Goal: Check status: Check status

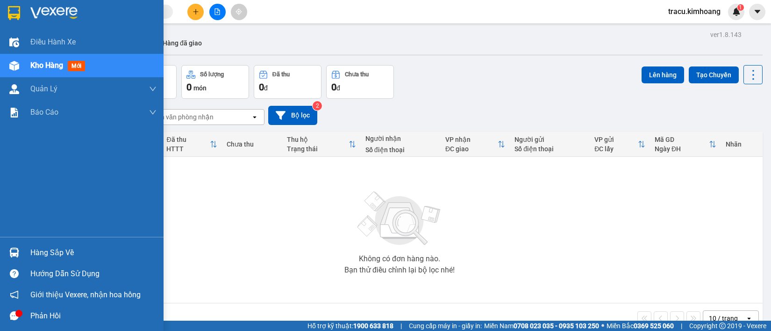
click at [45, 251] on div "Hàng sắp về" at bounding box center [93, 252] width 126 height 14
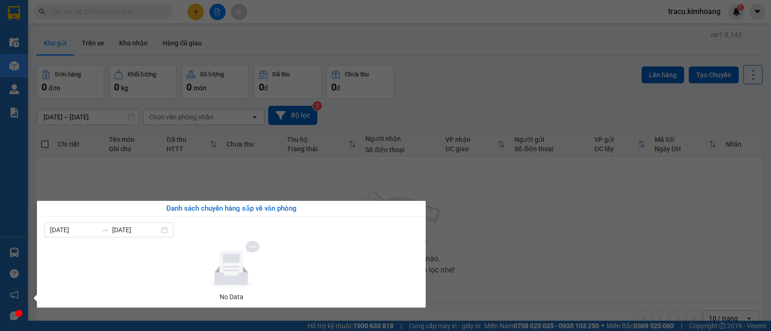
click at [186, 184] on section "Kết quả tìm kiếm ( 0 ) Bộ lọc No Data tracu.kimhoang 1 Điều hành xe Kho hàng mớ…" at bounding box center [385, 165] width 771 height 331
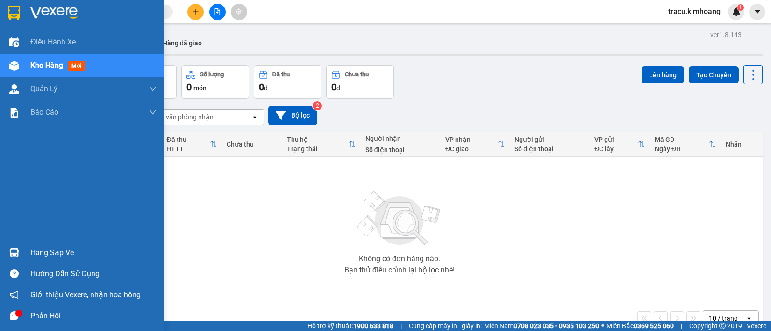
click at [53, 242] on div "Hàng sắp về" at bounding box center [82, 252] width 164 height 21
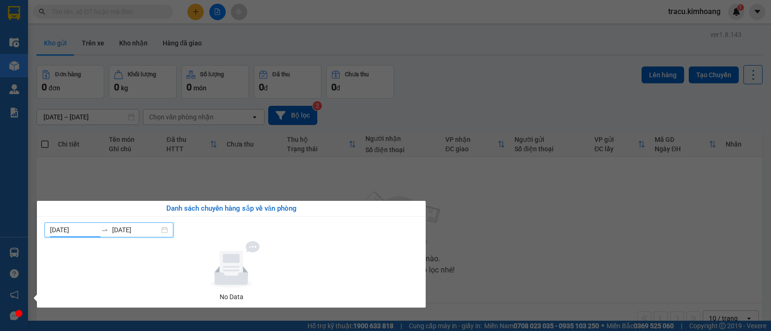
drag, startPoint x: 52, startPoint y: 227, endPoint x: 54, endPoint y: 234, distance: 6.8
click at [54, 234] on input "[DATE]" at bounding box center [73, 229] width 47 height 10
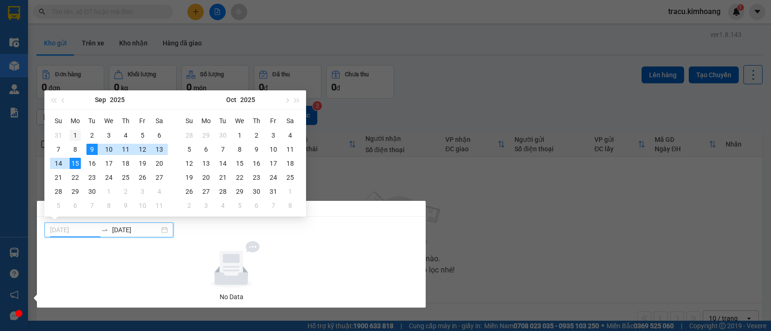
type input "[DATE]"
drag, startPoint x: 75, startPoint y: 131, endPoint x: 72, endPoint y: 136, distance: 5.6
click at [72, 134] on div "1" at bounding box center [75, 134] width 11 height 11
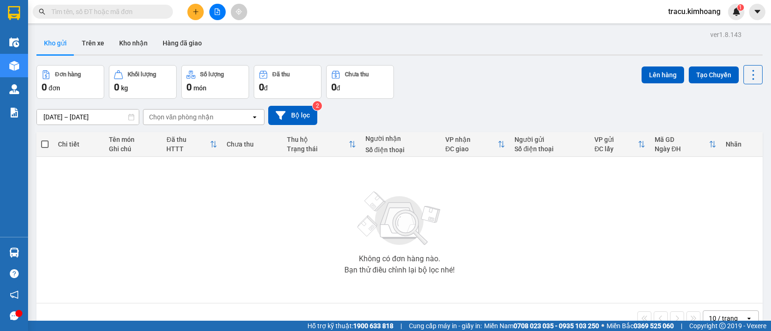
click at [162, 181] on section "Kết quả tìm kiếm ( 0 ) Bộ lọc No Data tracu.kimhoang 1 Điều hành xe Kho hàng mớ…" at bounding box center [385, 165] width 771 height 331
click at [249, 118] on div "Chọn văn phòng nhận" at bounding box center [198, 116] width 108 height 15
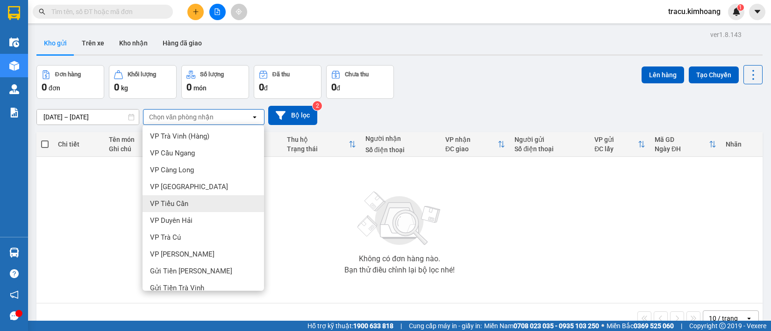
scroll to position [43, 0]
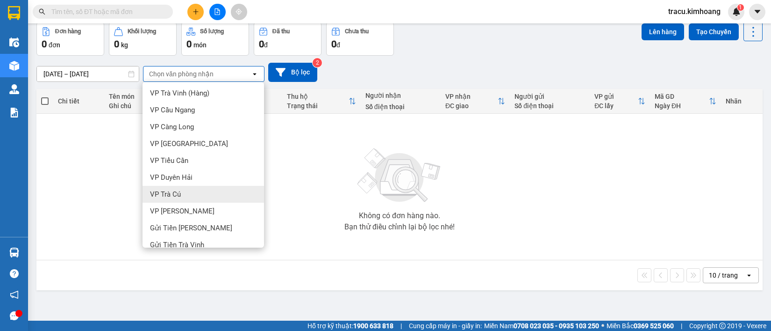
click at [194, 186] on div "VP Trà Cú" at bounding box center [204, 194] width 122 height 17
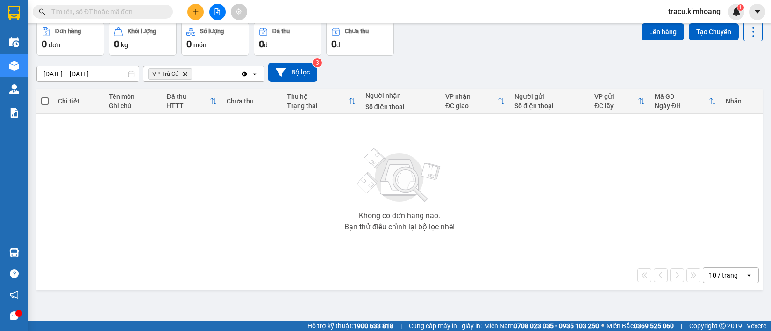
scroll to position [0, 0]
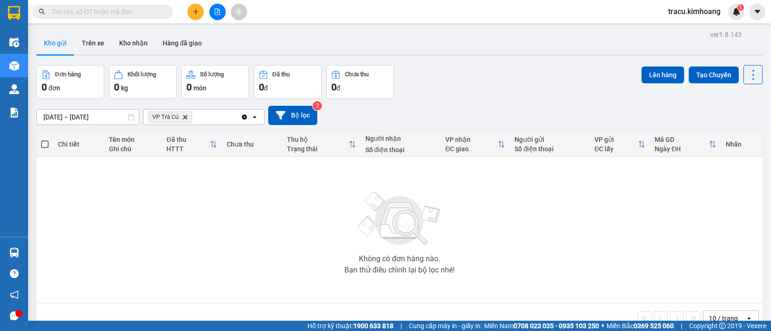
click at [46, 115] on input "[DATE] – [DATE]" at bounding box center [88, 116] width 102 height 15
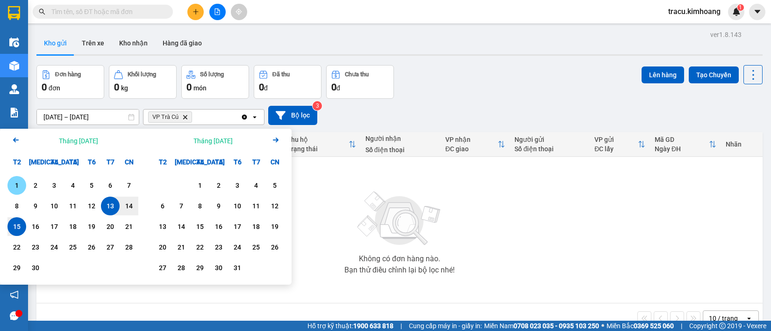
click at [22, 180] on div "1" at bounding box center [16, 185] width 13 height 11
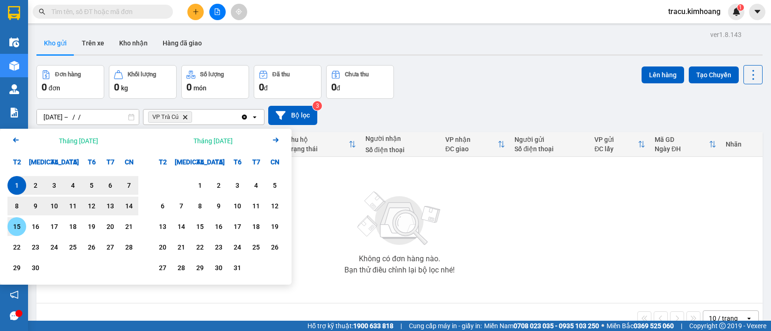
click at [17, 230] on div "15" at bounding box center [16, 226] width 13 height 11
type input "[DATE] – [DATE]"
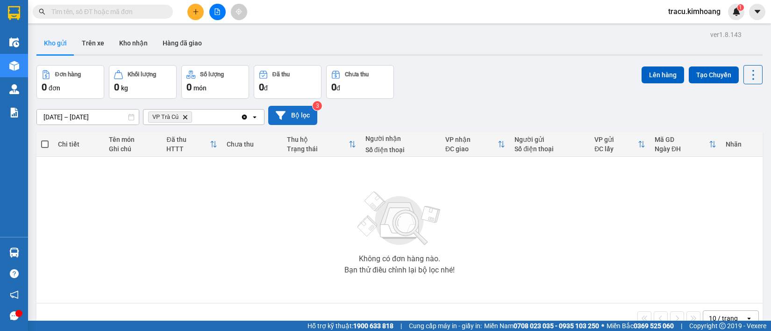
click at [304, 110] on button "Bộ lọc" at bounding box center [292, 115] width 49 height 19
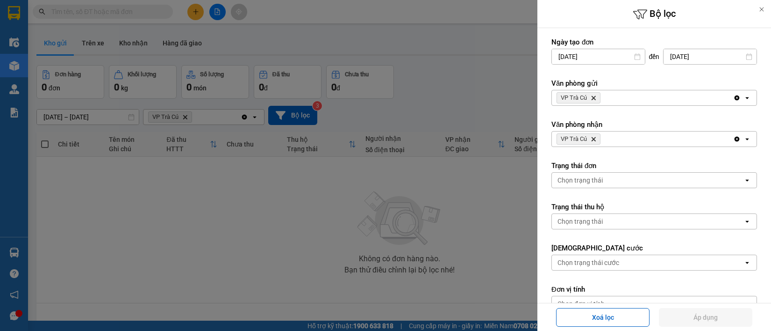
click at [384, 178] on div at bounding box center [385, 165] width 771 height 331
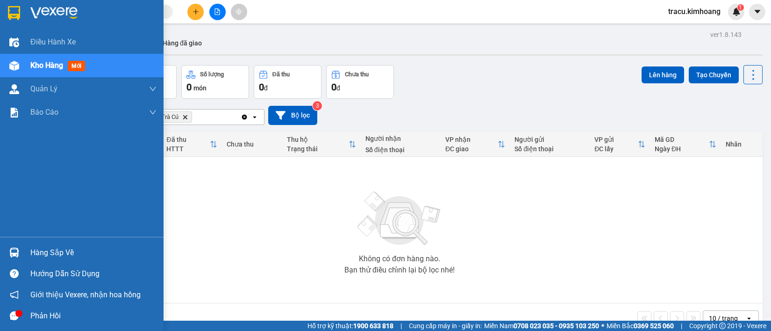
click at [60, 255] on div "Hàng sắp về" at bounding box center [93, 252] width 126 height 14
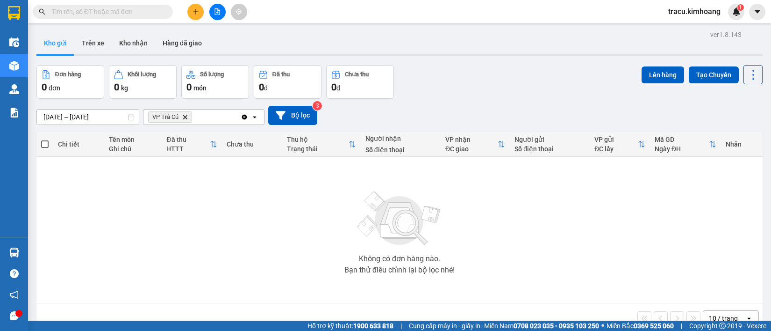
click at [254, 162] on section "Kết quả tìm kiếm ( 0 ) Bộ lọc No Data tracu.kimhoang 1 Điều hành xe Kho hàng mớ…" at bounding box center [385, 165] width 771 height 331
click at [213, 12] on button at bounding box center [217, 12] width 16 height 16
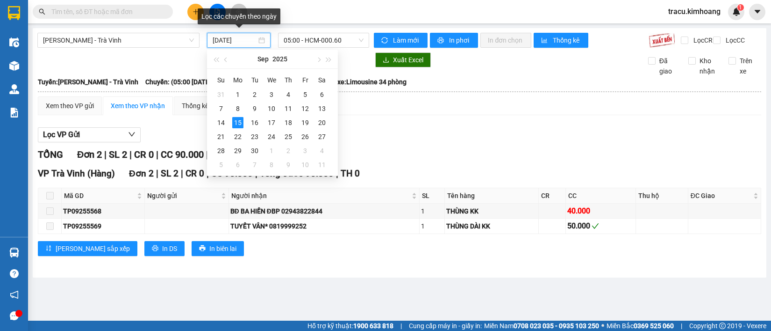
click at [217, 38] on input "[DATE]" at bounding box center [234, 40] width 43 height 10
click at [241, 92] on div "1" at bounding box center [237, 94] width 11 height 11
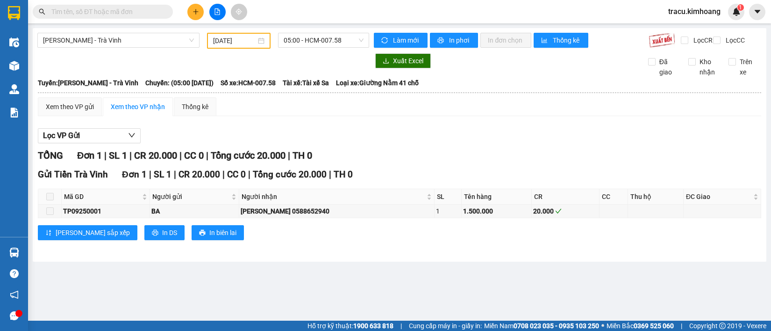
click at [142, 112] on div "Xem theo VP nhận" at bounding box center [138, 106] width 54 height 10
click at [126, 139] on button "Lọc VP Gửi" at bounding box center [89, 135] width 103 height 15
click at [185, 132] on div "Lọc VP Gửi TỔNG Đơn 1 | SL 1 | CR 20.000 | CC 0 | Tổng cước 20.000 | TH 0 Gửi …" at bounding box center [400, 187] width 724 height 128
click at [150, 111] on div "Xem theo VP nhận" at bounding box center [138, 106] width 54 height 10
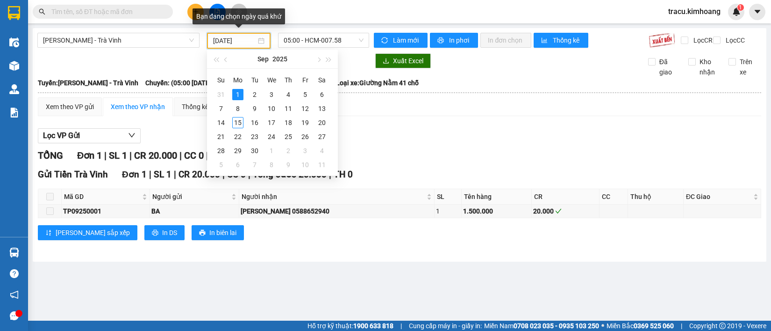
click at [214, 40] on input "[DATE]" at bounding box center [234, 41] width 43 height 10
click at [253, 96] on div "2" at bounding box center [254, 94] width 11 height 11
type input "[DATE]"
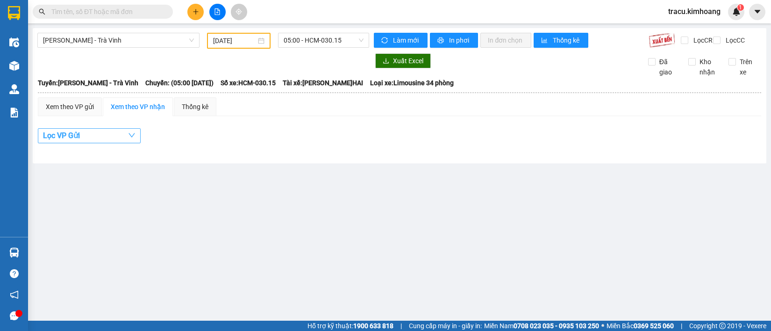
click at [137, 143] on button "Lọc VP Gửi" at bounding box center [89, 135] width 103 height 15
click at [283, 197] on main "[PERSON_NAME] - Trà Vinh [DATE] 05:00 - HCM-030.15 Làm mới In phơi In đơn chọn …" at bounding box center [385, 160] width 771 height 320
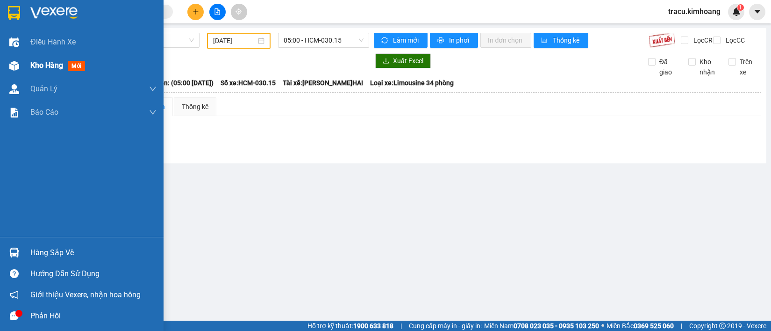
click at [63, 70] on div "Kho hàng mới" at bounding box center [59, 65] width 58 height 12
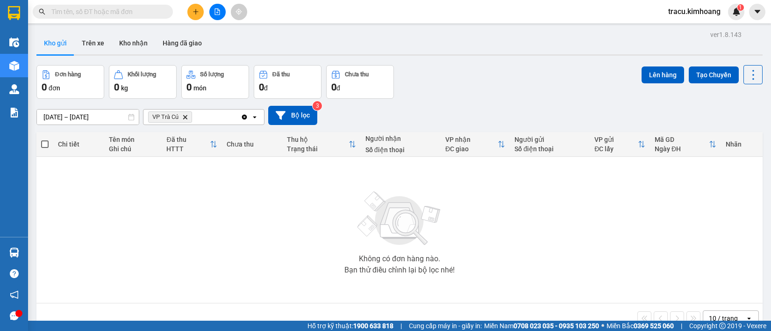
click at [188, 115] on span "VP Trà Cú Delete" at bounding box center [170, 116] width 44 height 11
click at [141, 46] on button "Kho nhận" at bounding box center [133, 43] width 43 height 22
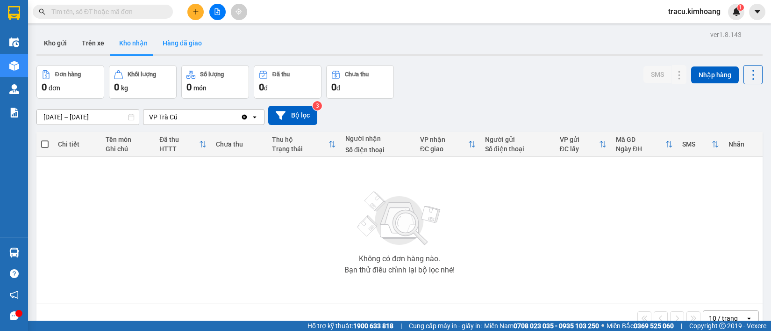
click at [180, 42] on button "Hàng đã giao" at bounding box center [182, 43] width 54 height 22
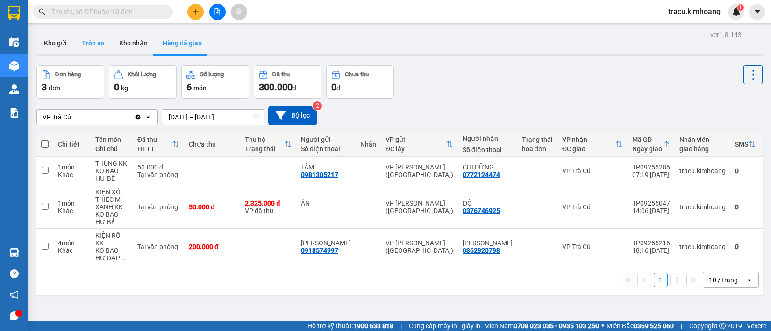
click at [108, 43] on button "Trên xe" at bounding box center [92, 43] width 37 height 22
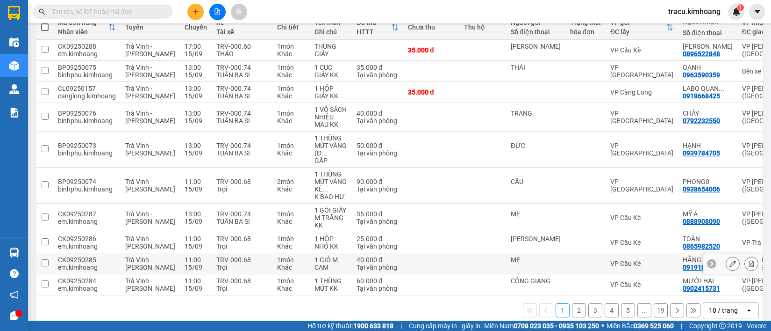
scroll to position [135, 0]
